Goal: Task Accomplishment & Management: Manage account settings

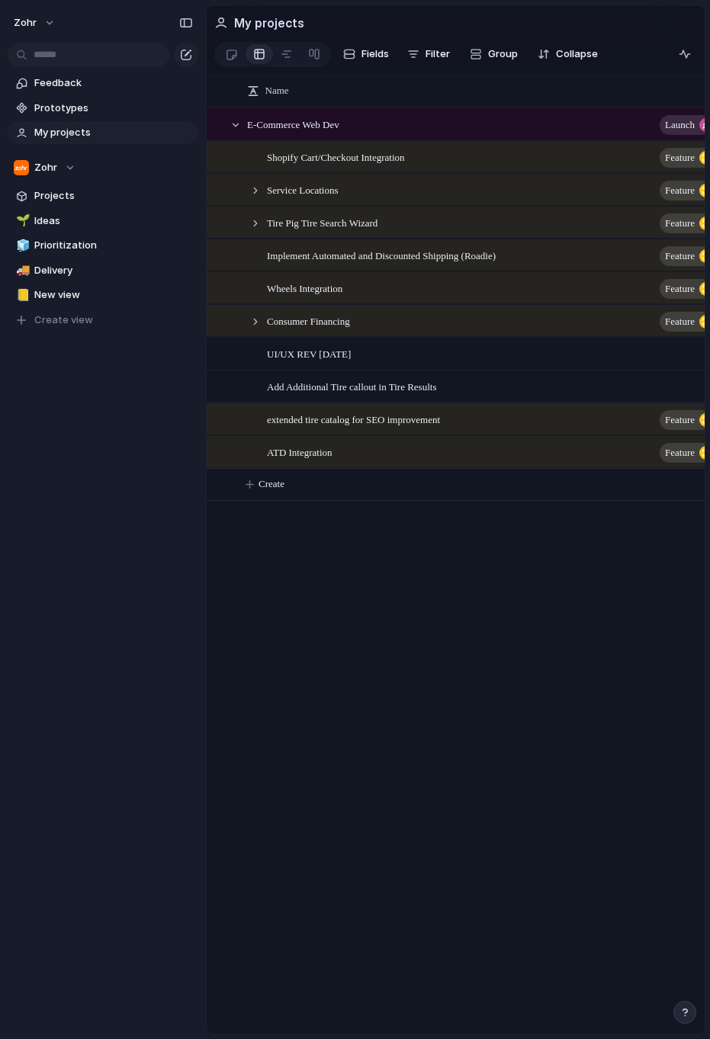
click at [137, 527] on div "zohr Feedback Prototypes My projects Zohr Projects 🌱 Ideas 🧊 Prioritization 🚚 D…" at bounding box center [103, 519] width 206 height 1039
click at [333, 461] on span "ATD Integration" at bounding box center [300, 452] width 66 height 18
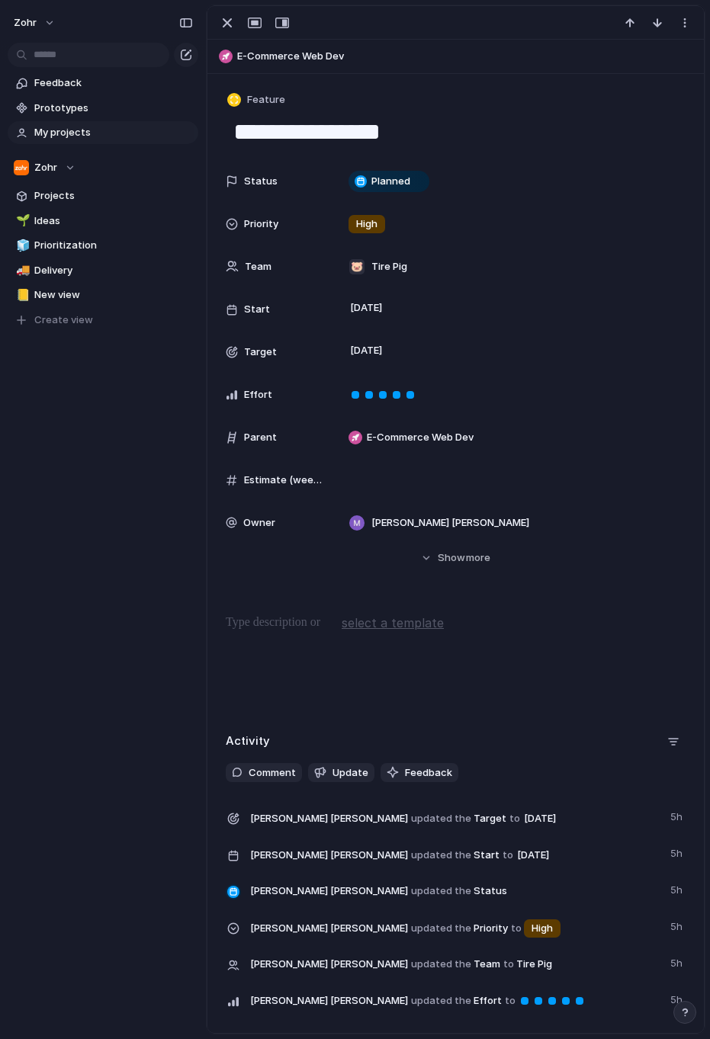
click at [281, 623] on p at bounding box center [456, 623] width 460 height 18
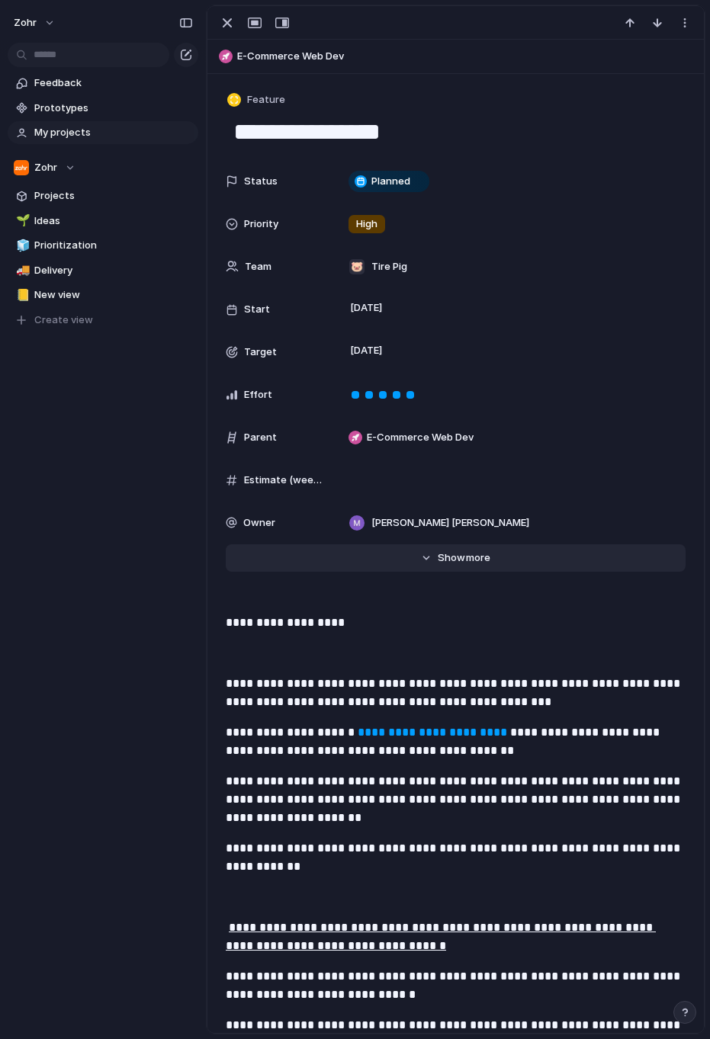
click at [479, 562] on span "more" at bounding box center [478, 558] width 24 height 15
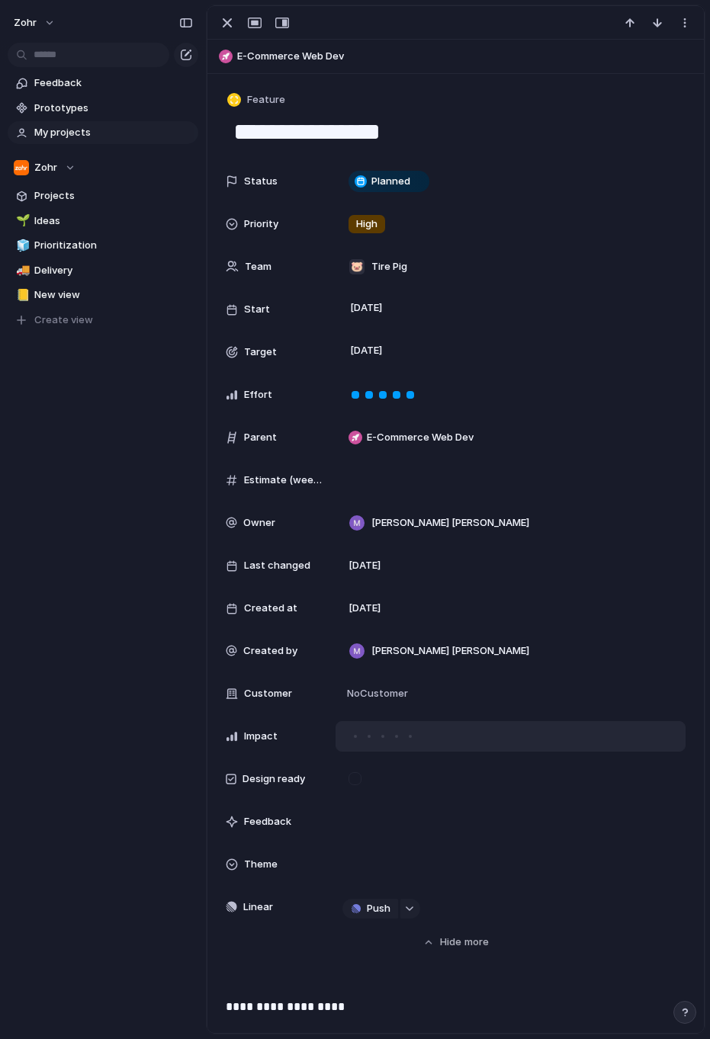
click at [410, 736] on div at bounding box center [410, 736] width 3 height 3
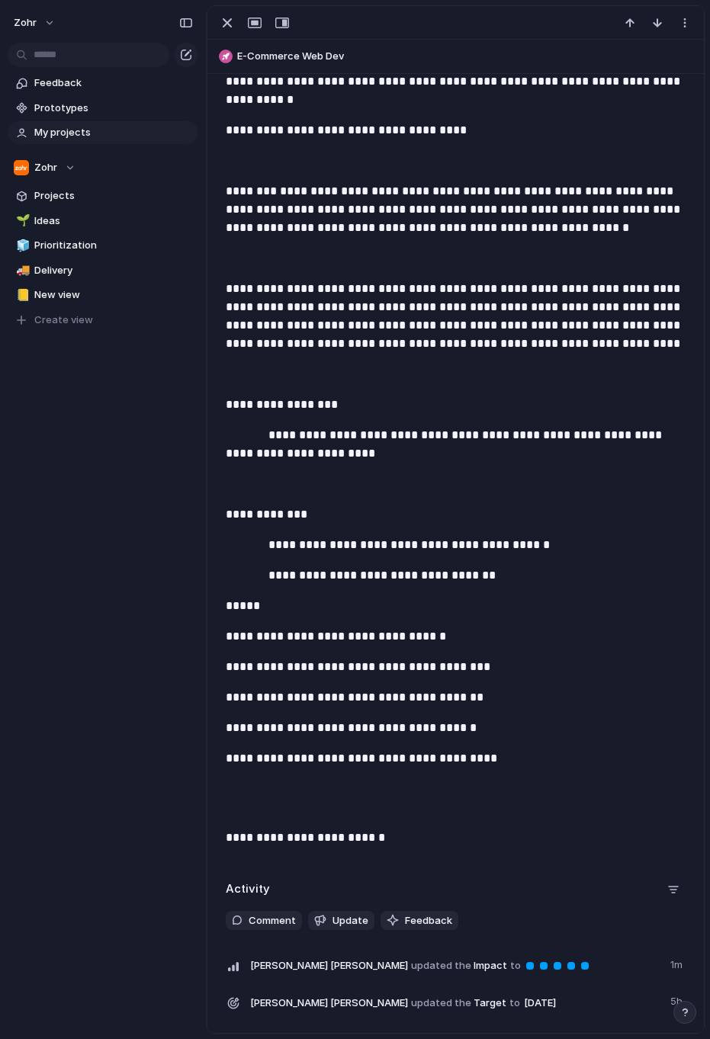
scroll to position [1830, 0]
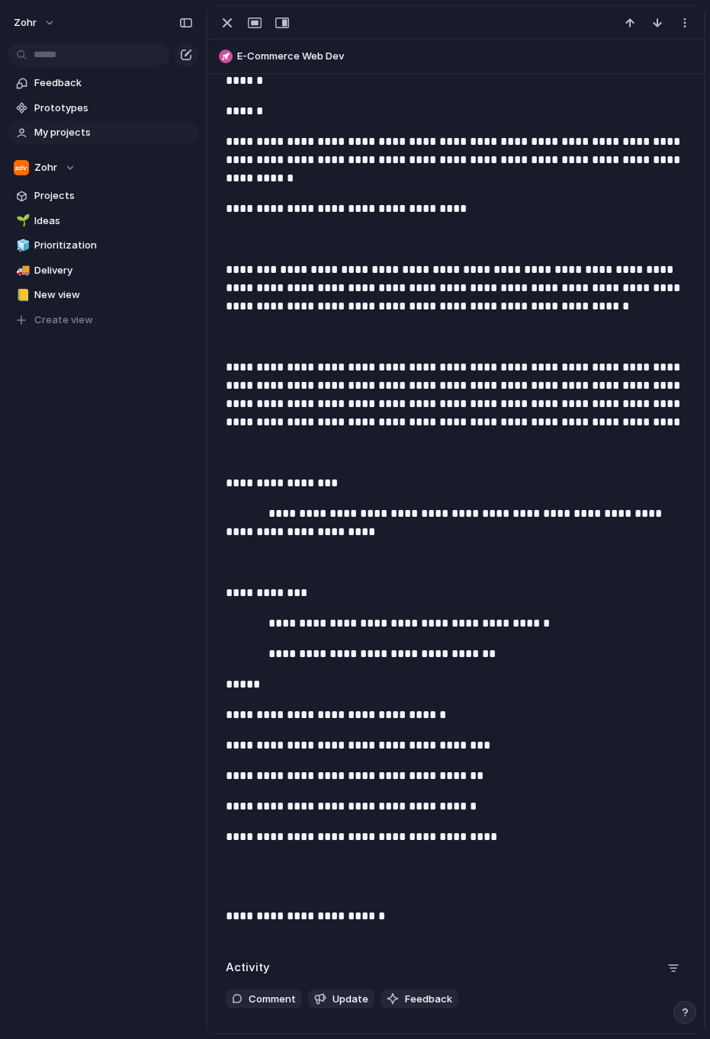
click at [143, 445] on div "Feedback Prototypes My projects Zohr Projects 🌱 Ideas 🧊 Prioritization 🚚 Delive…" at bounding box center [103, 227] width 206 height 455
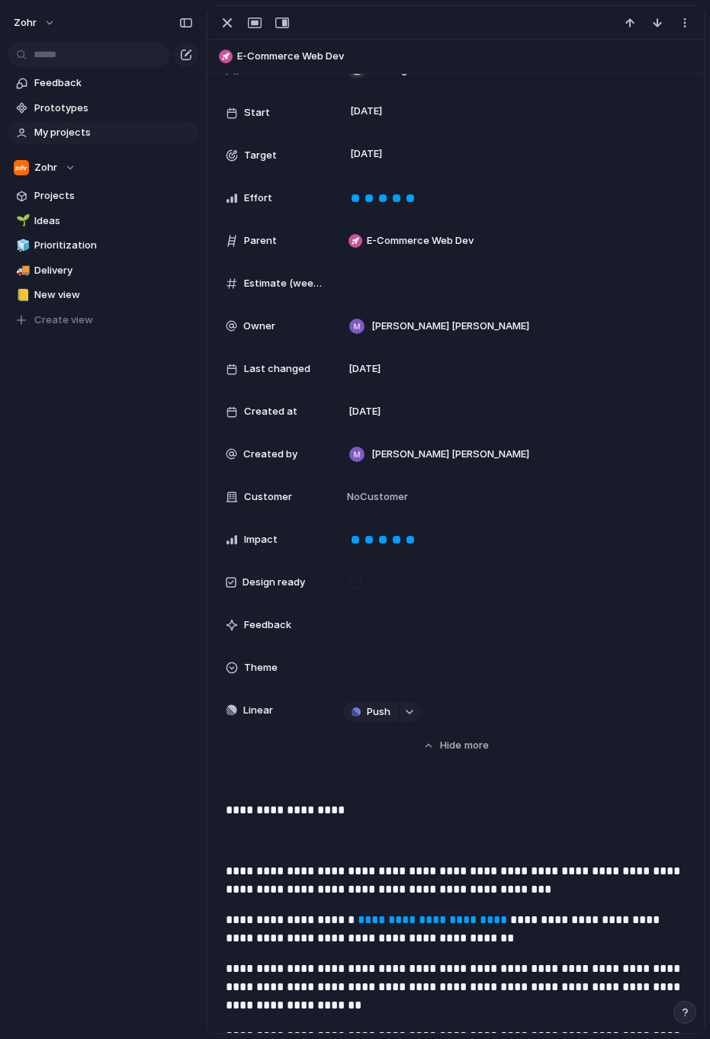
scroll to position [0, 0]
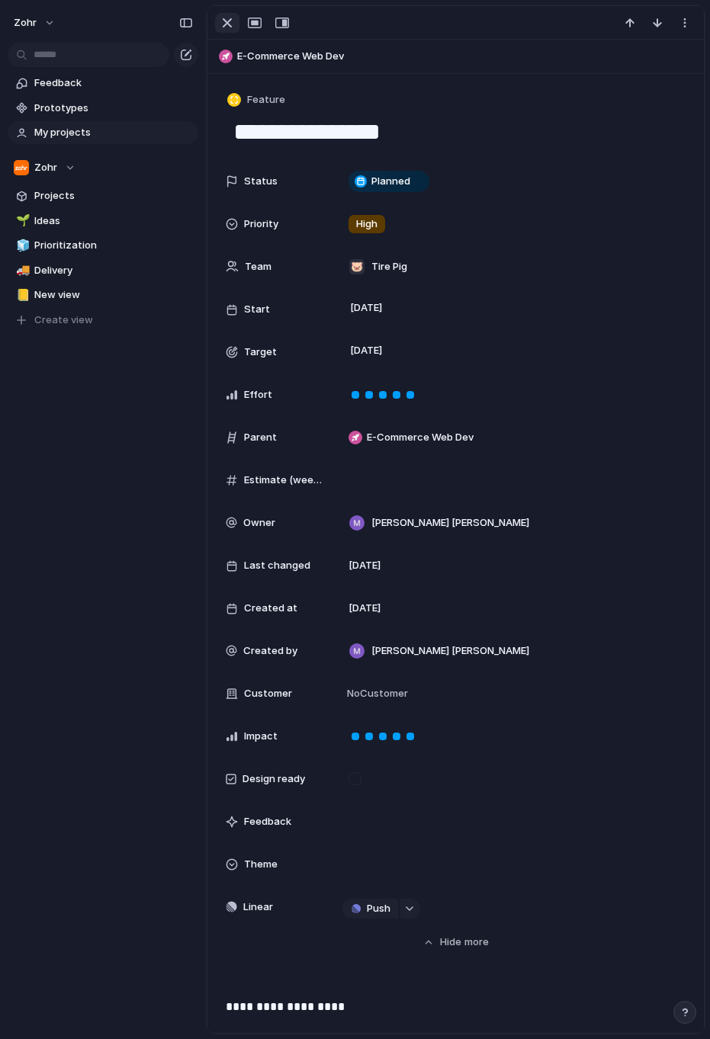
click at [223, 19] on div "button" at bounding box center [227, 23] width 18 height 18
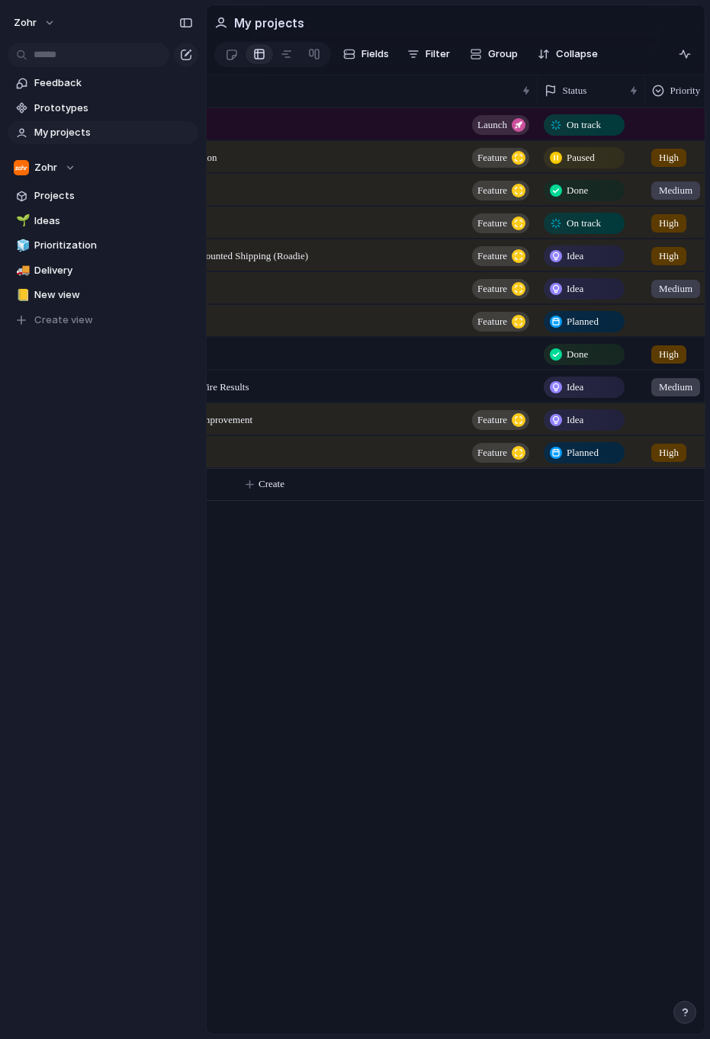
click at [578, 461] on span "Planned" at bounding box center [583, 452] width 32 height 15
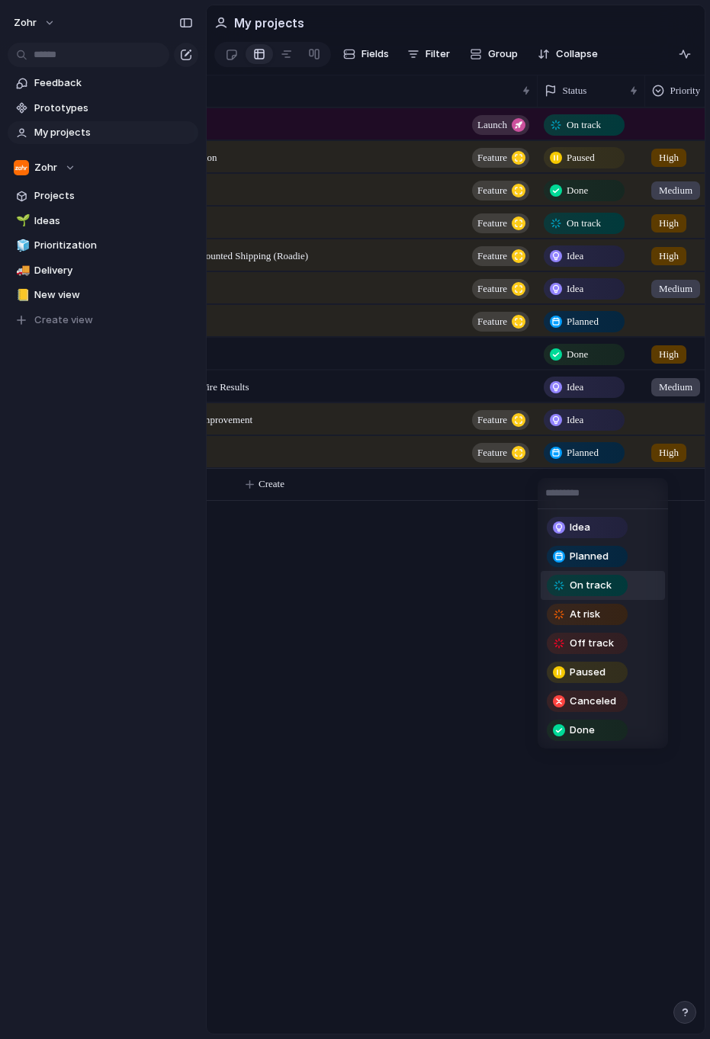
click at [613, 595] on div "On track" at bounding box center [587, 585] width 81 height 21
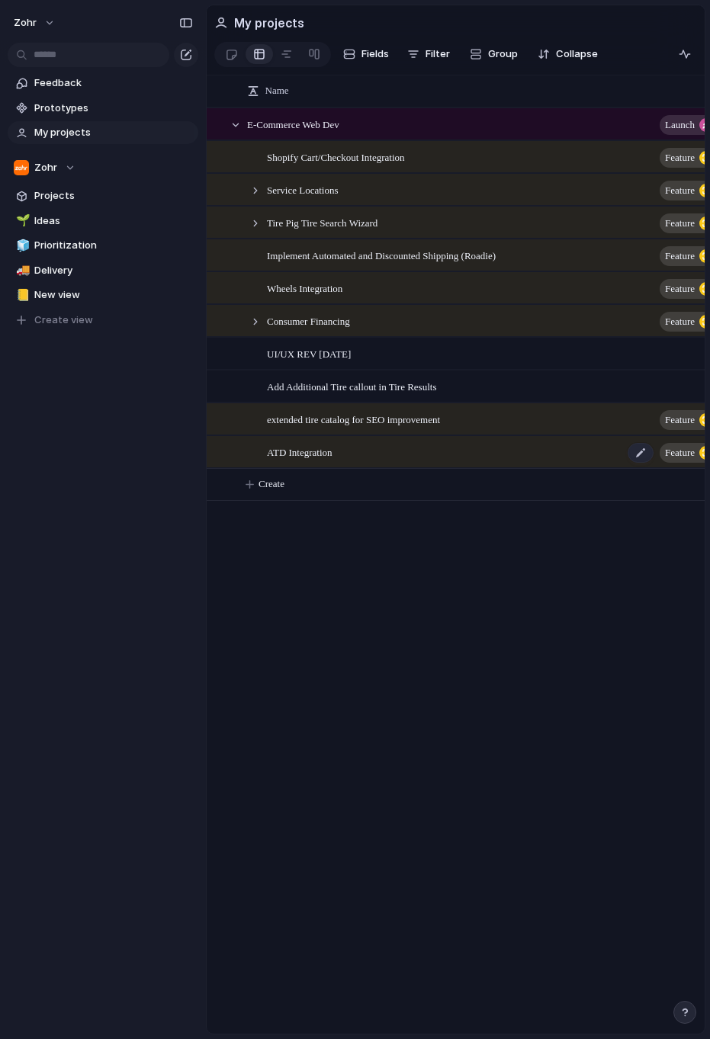
scroll to position [0, 157]
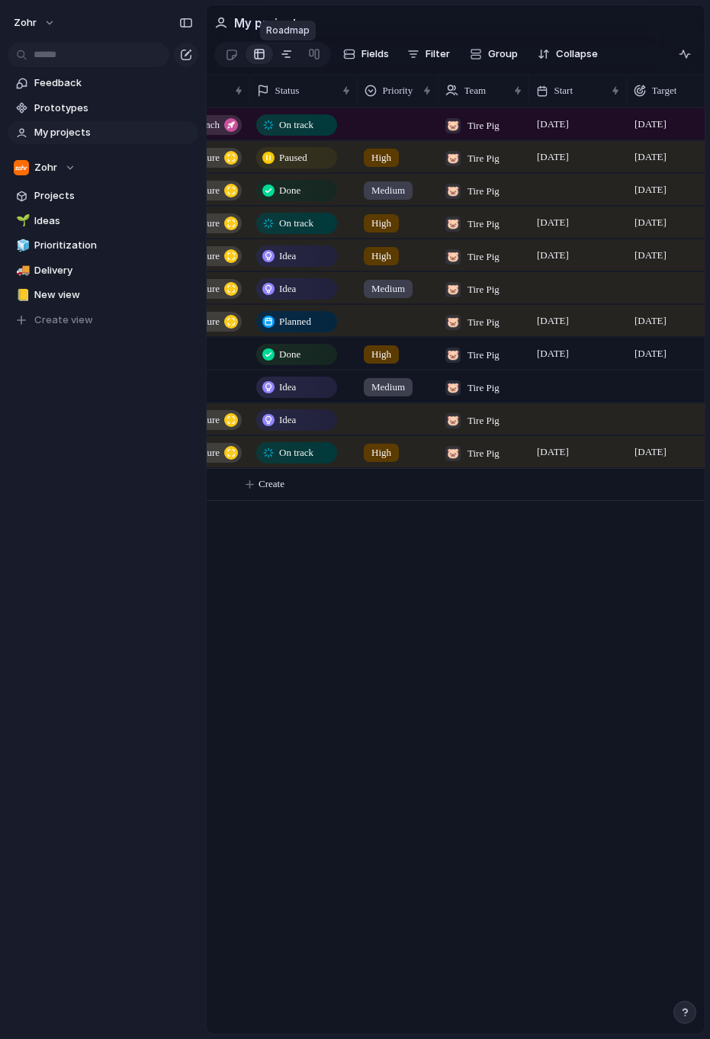
click at [281, 59] on div at bounding box center [287, 54] width 12 height 24
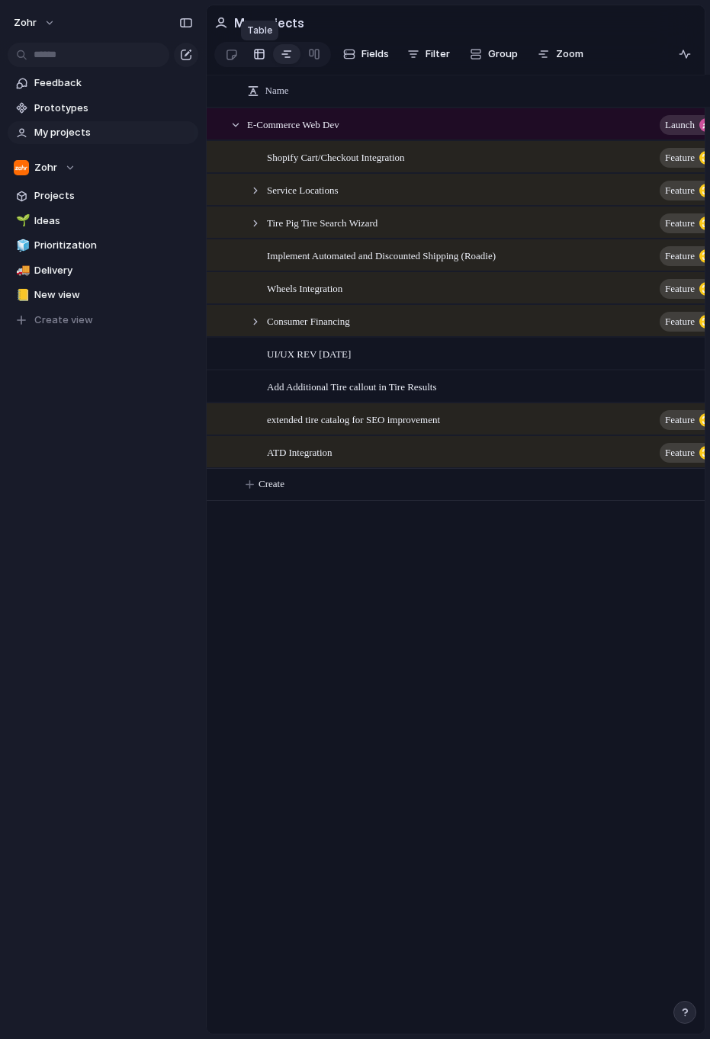
click at [262, 59] on div at bounding box center [259, 54] width 12 height 24
click at [142, 571] on div "zohr Feedback Prototypes My projects Zohr Projects 🌱 Ideas 🧊 Prioritization 🚚 D…" at bounding box center [103, 519] width 206 height 1039
click at [333, 461] on span "ATD Integration" at bounding box center [300, 452] width 66 height 18
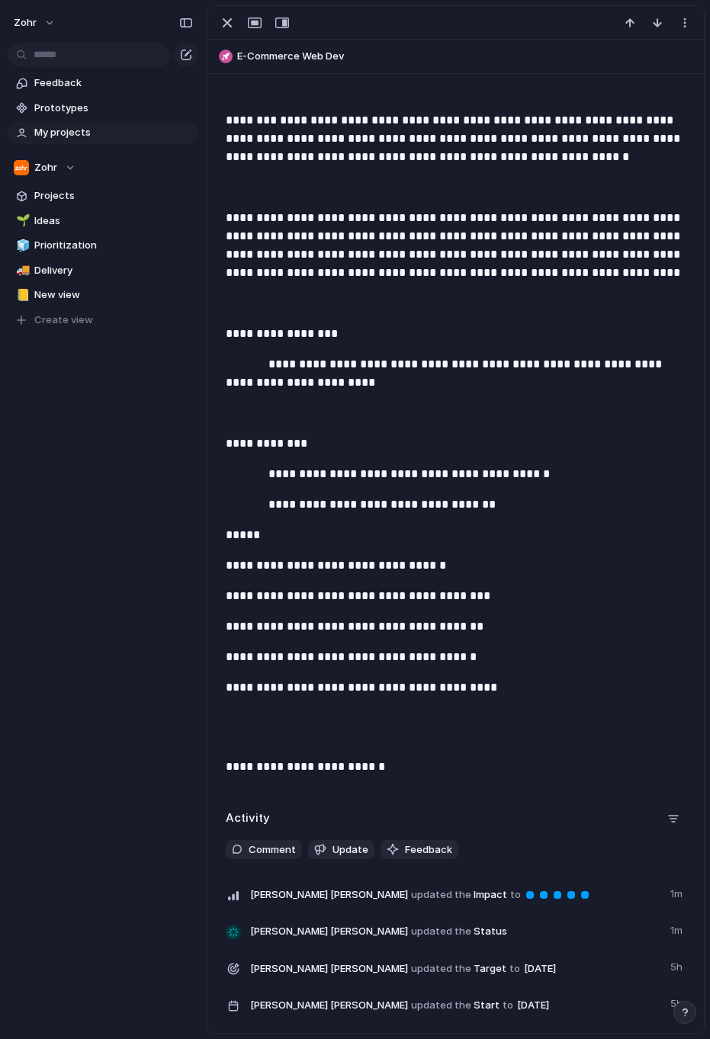
scroll to position [1804, 0]
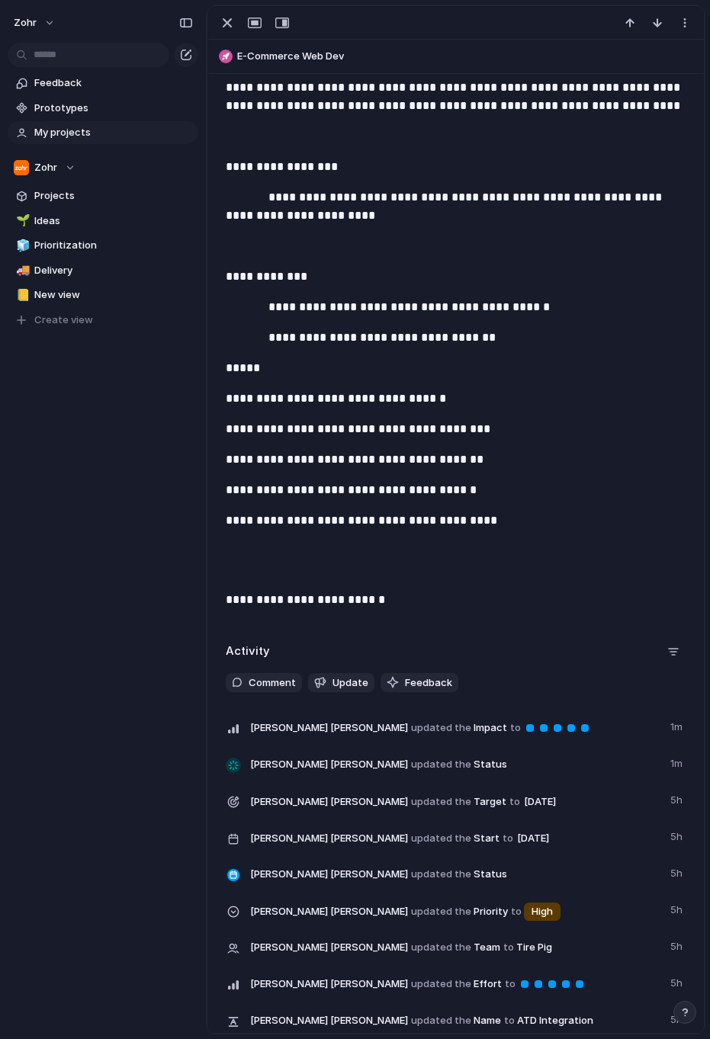
click at [461, 561] on p at bounding box center [456, 560] width 460 height 37
click at [384, 664] on div "Activity" at bounding box center [456, 652] width 460 height 24
click at [410, 609] on p "**********" at bounding box center [456, 600] width 460 height 18
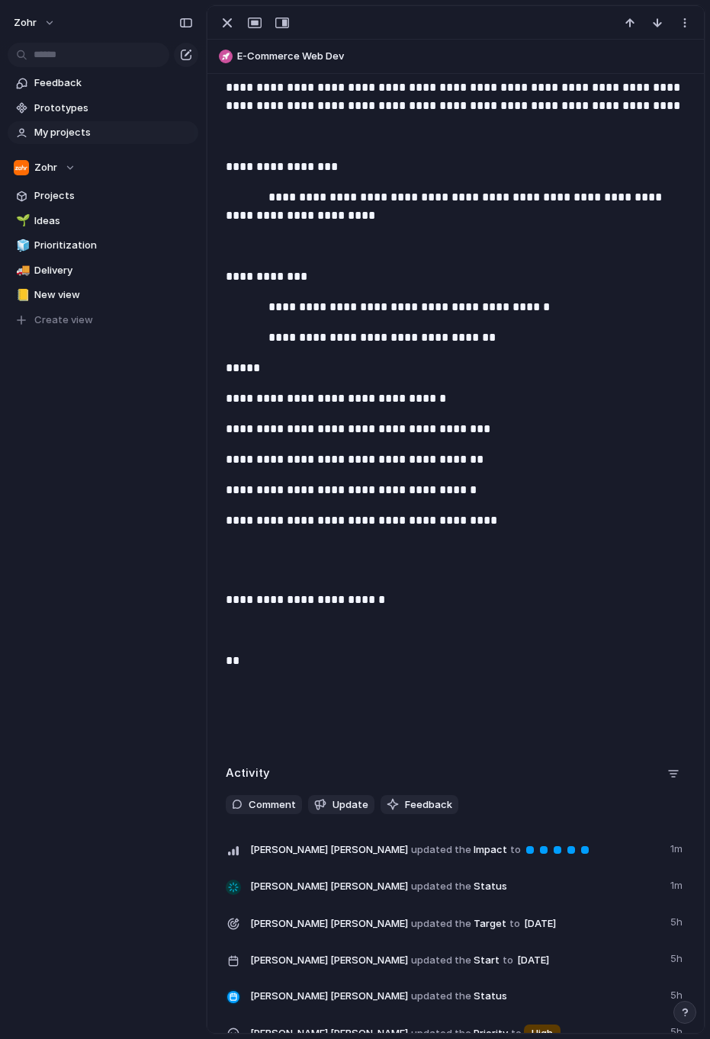
scroll to position [2694, 0]
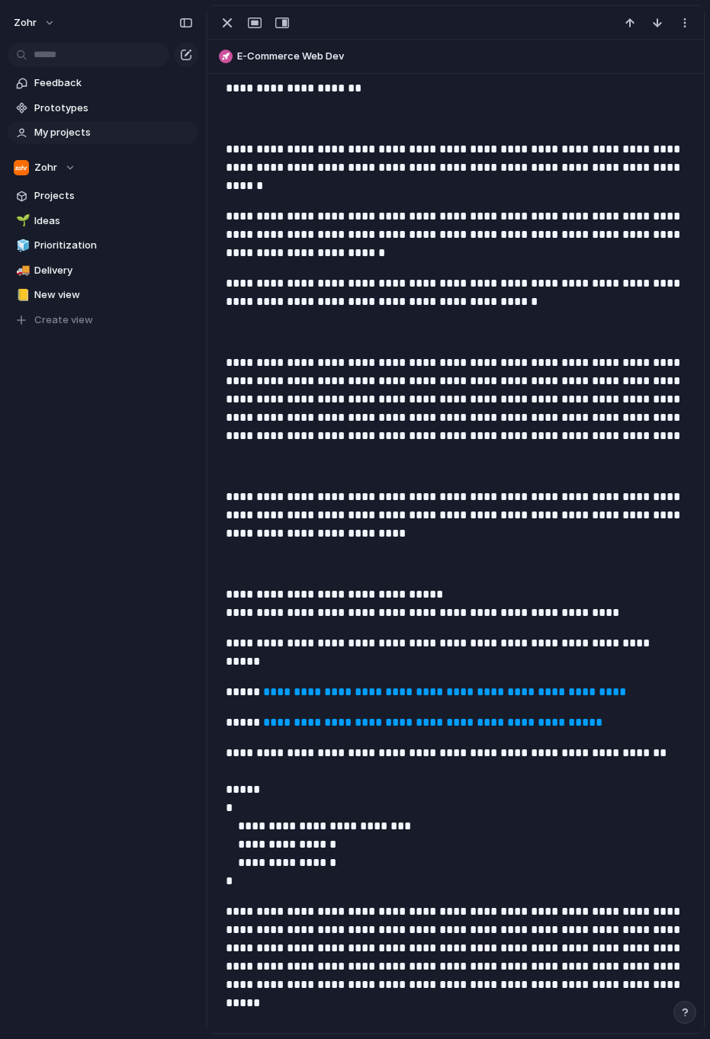
click at [158, 476] on div "zohr Feedback Prototypes My projects Zohr Projects 🌱 Ideas 🧊 Prioritization 🚚 D…" at bounding box center [103, 519] width 206 height 1039
click at [231, 26] on div "button" at bounding box center [227, 23] width 18 height 18
